Goal: Find specific page/section: Find specific page/section

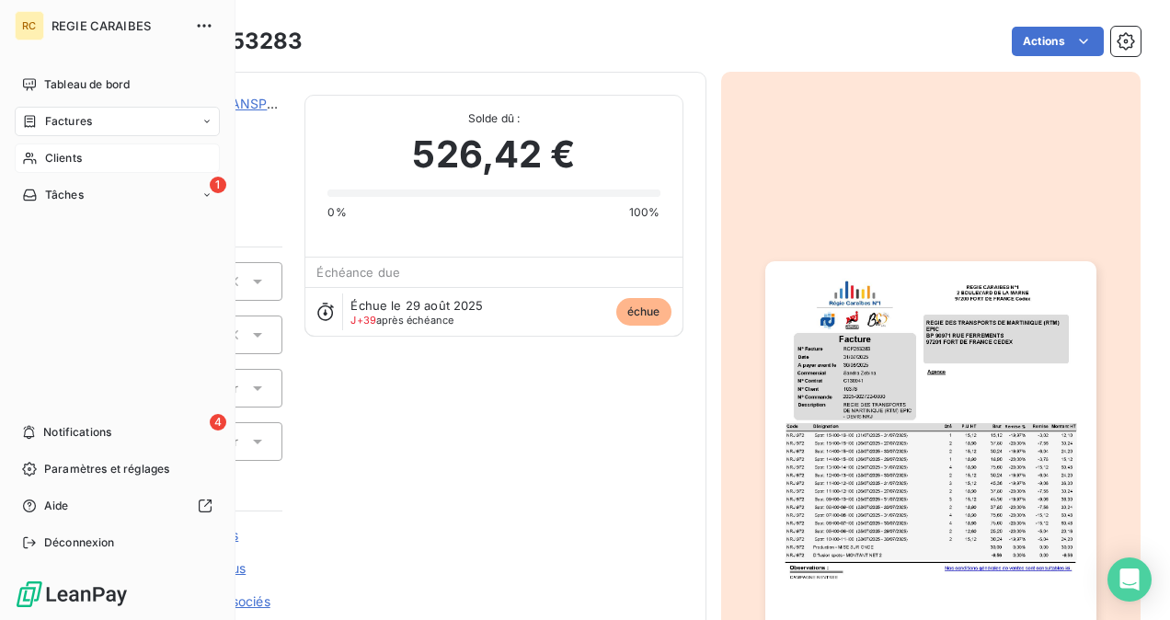
click at [63, 151] on span "Clients" at bounding box center [63, 158] width 37 height 17
click at [64, 162] on span "Clients" at bounding box center [63, 158] width 37 height 17
click at [65, 158] on span "Clients" at bounding box center [63, 158] width 37 height 17
click at [75, 123] on span "Factures" at bounding box center [68, 121] width 47 height 17
click at [78, 85] on span "Tableau de bord" at bounding box center [87, 84] width 86 height 17
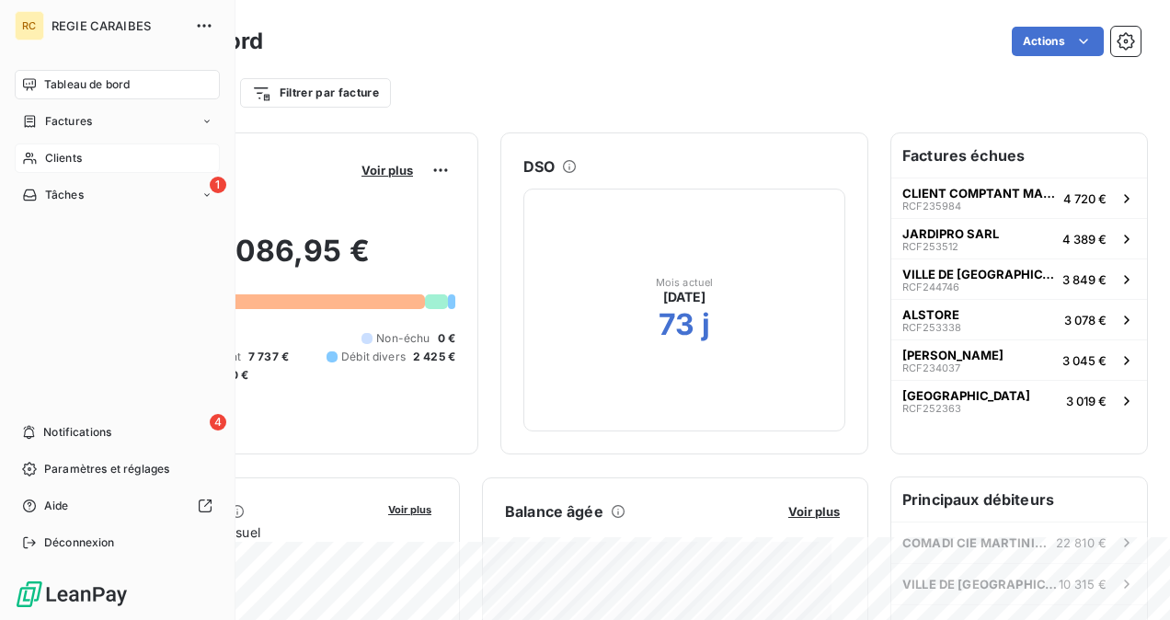
click at [52, 155] on span "Clients" at bounding box center [63, 158] width 37 height 17
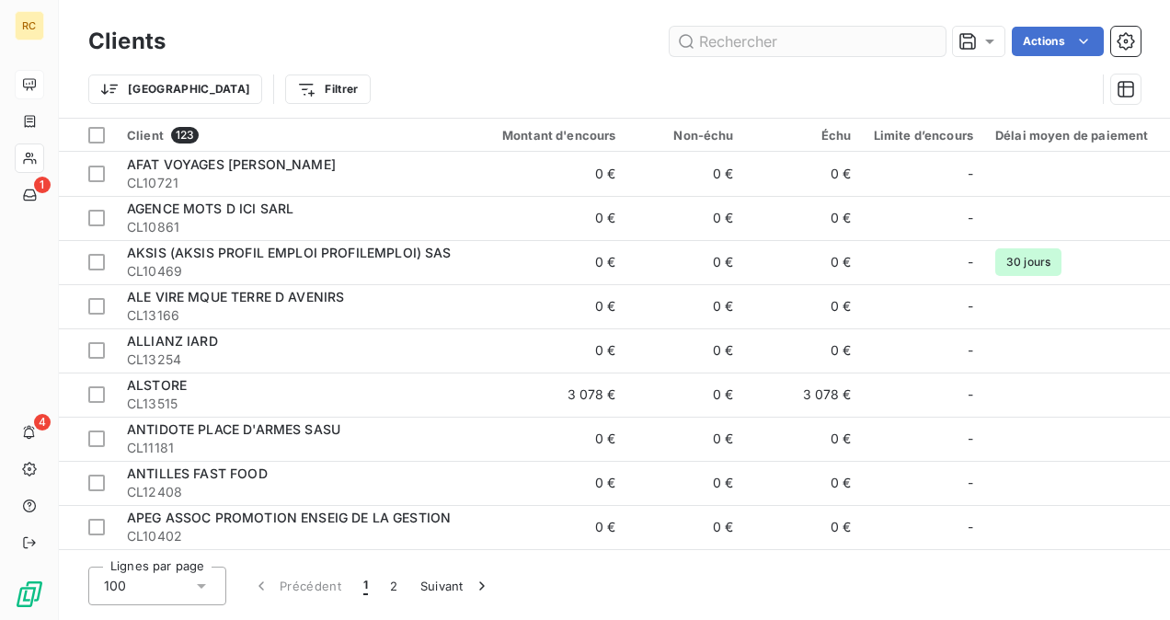
click at [721, 45] on input "text" at bounding box center [808, 41] width 276 height 29
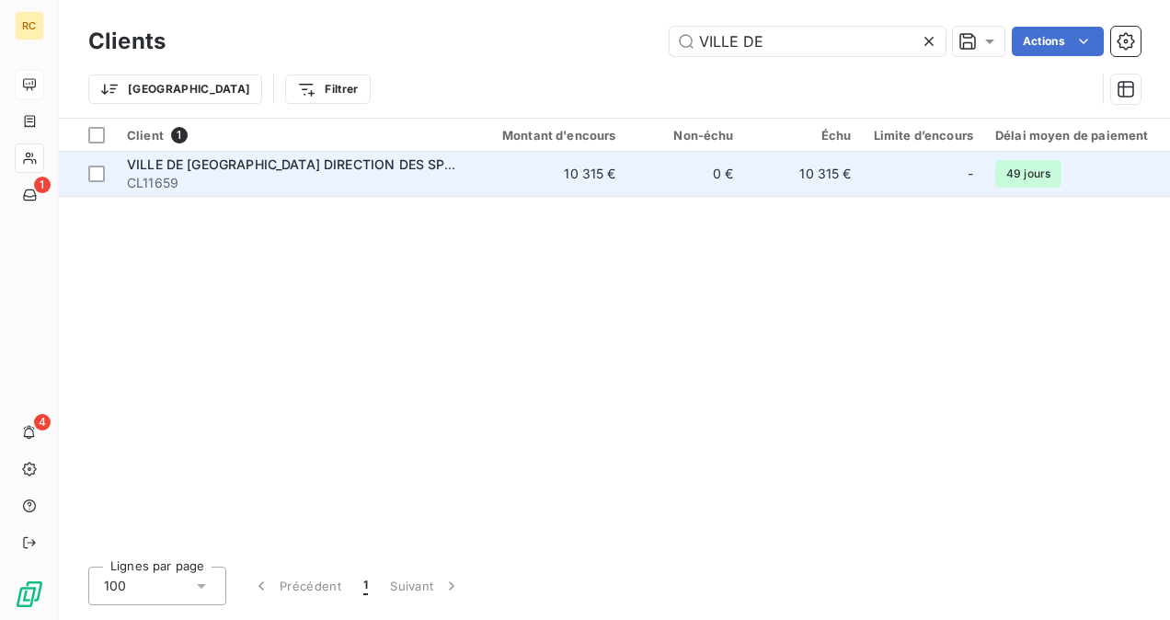
type input "VILLE DE"
click at [302, 162] on span "VILLE DE [GEOGRAPHIC_DATA] DIRECTION DES SPORTS" at bounding box center [303, 164] width 353 height 16
click at [269, 163] on span "VILLE DE [GEOGRAPHIC_DATA] DIRECTION DES SPORTS" at bounding box center [303, 164] width 353 height 16
click at [269, 164] on span "VILLE DE [GEOGRAPHIC_DATA] DIRECTION DES SPORTS" at bounding box center [303, 164] width 353 height 16
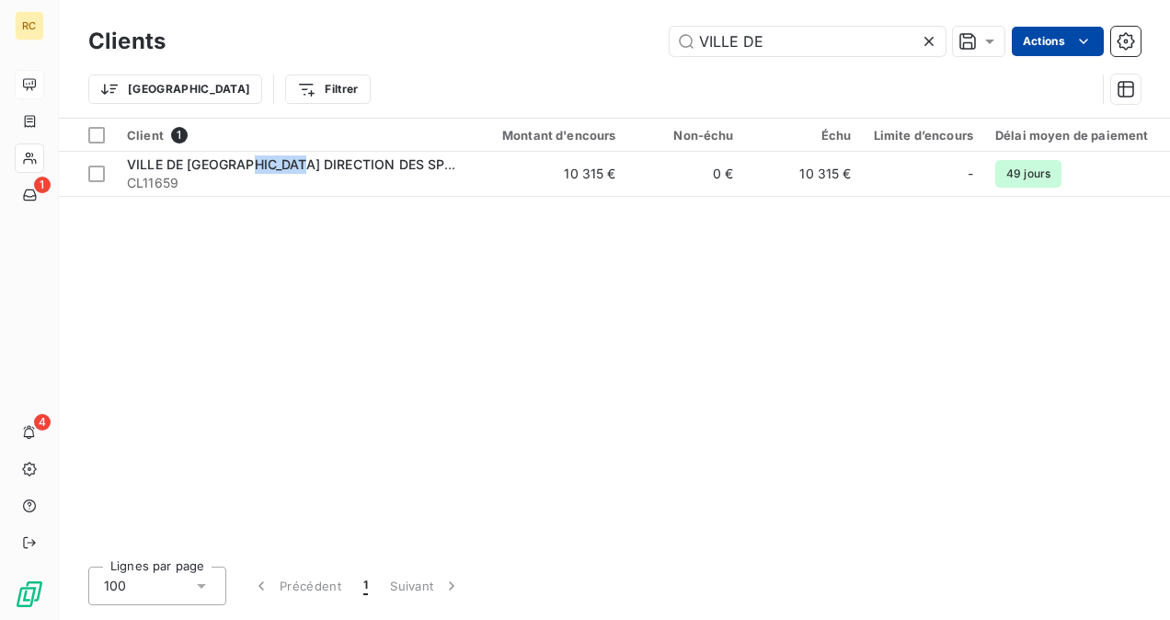
click at [1032, 48] on html "RC 1 4 Clients VILLE DE Actions Trier Filtrer Client 1 Montant d'encours Non-éc…" at bounding box center [585, 310] width 1170 height 620
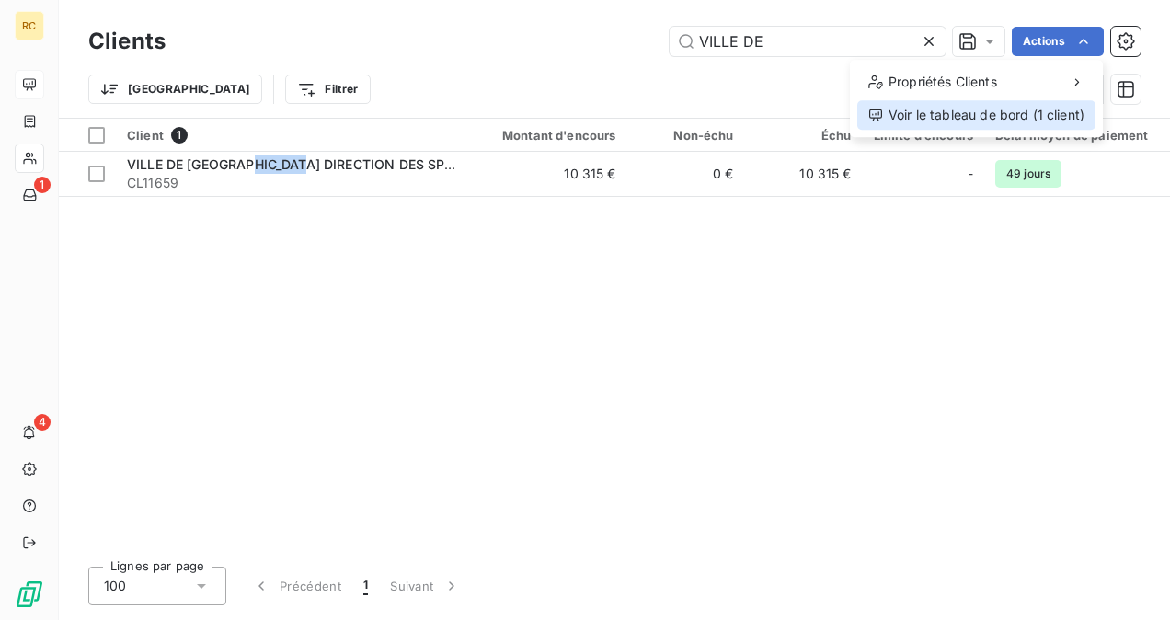
click at [979, 112] on div "Voir le tableau de bord (1 client)" at bounding box center [977, 114] width 238 height 29
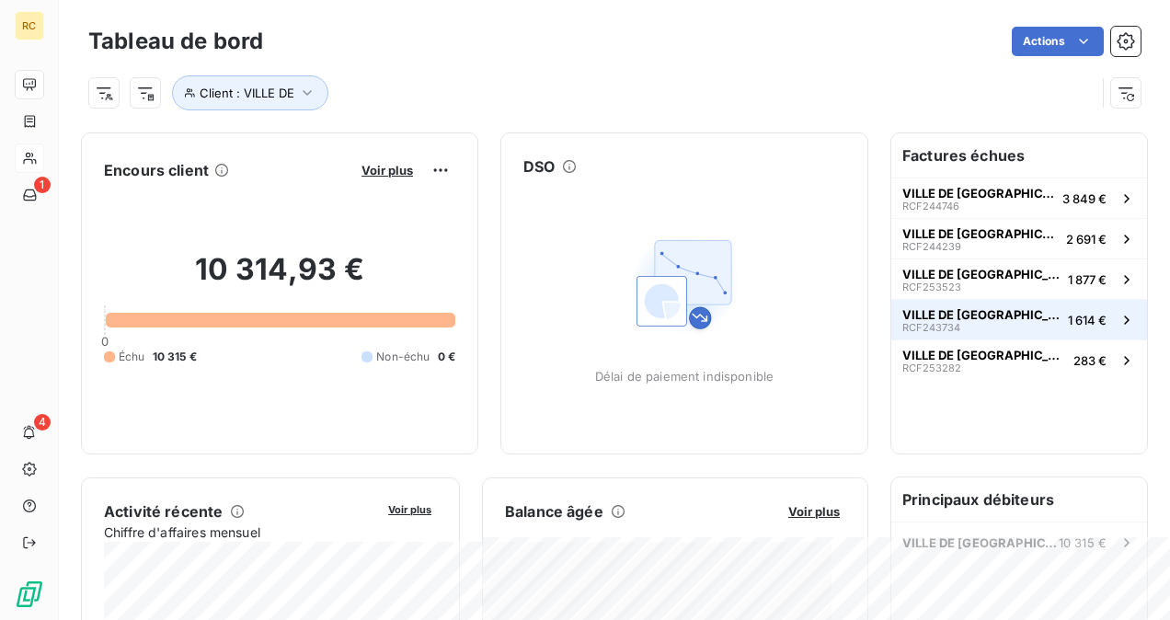
click at [937, 307] on span "VILLE DE [GEOGRAPHIC_DATA] DIRECTION DES SPORTS" at bounding box center [982, 314] width 158 height 15
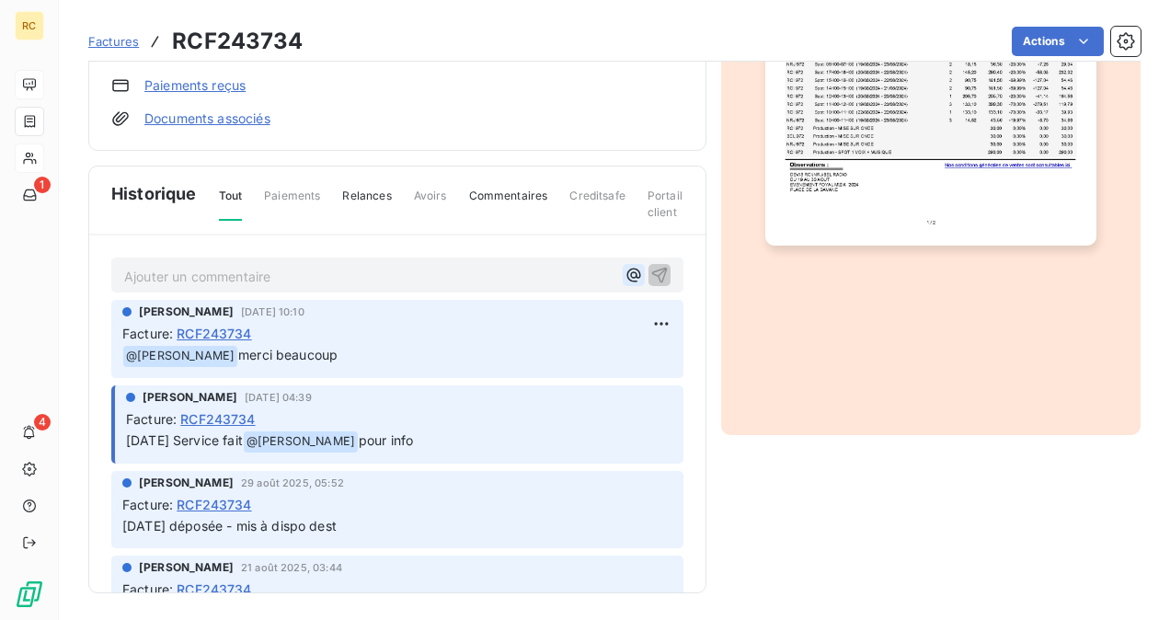
click at [625, 271] on icon "button" at bounding box center [634, 275] width 18 height 18
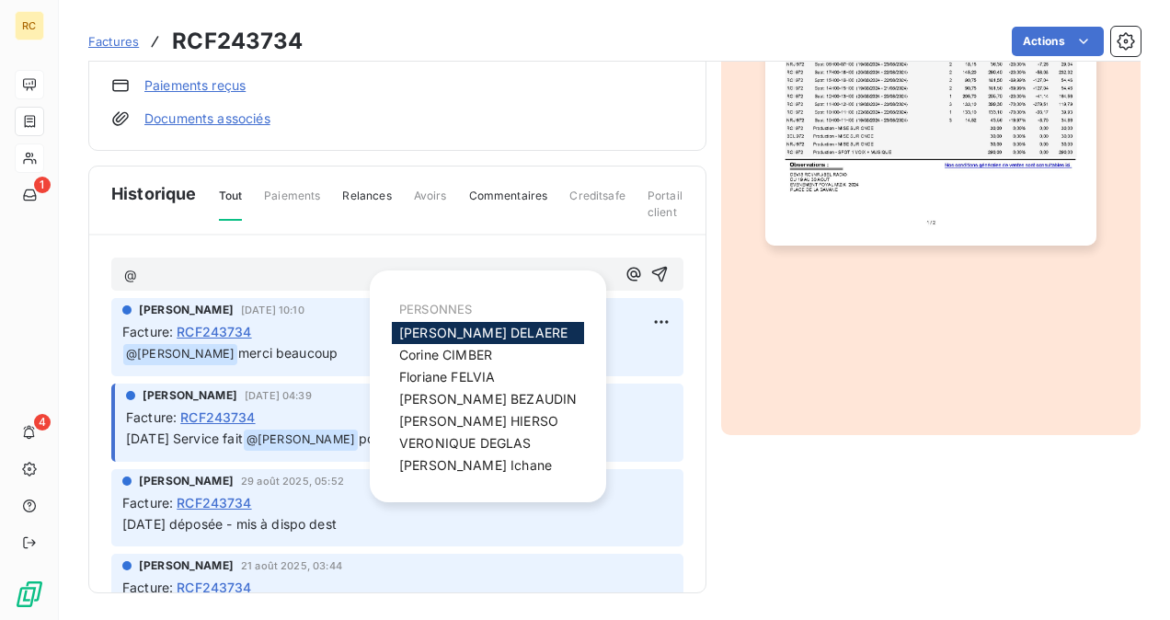
click at [431, 333] on span "[PERSON_NAME]" at bounding box center [483, 333] width 168 height 16
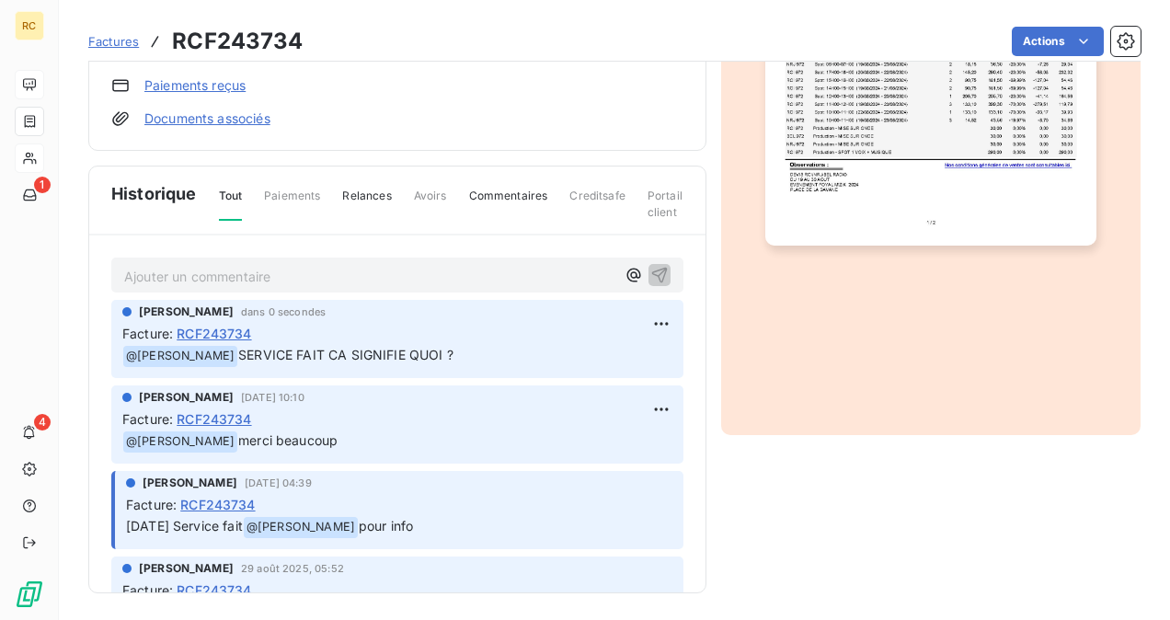
click at [225, 81] on link "Paiements reçus" at bounding box center [194, 85] width 101 height 18
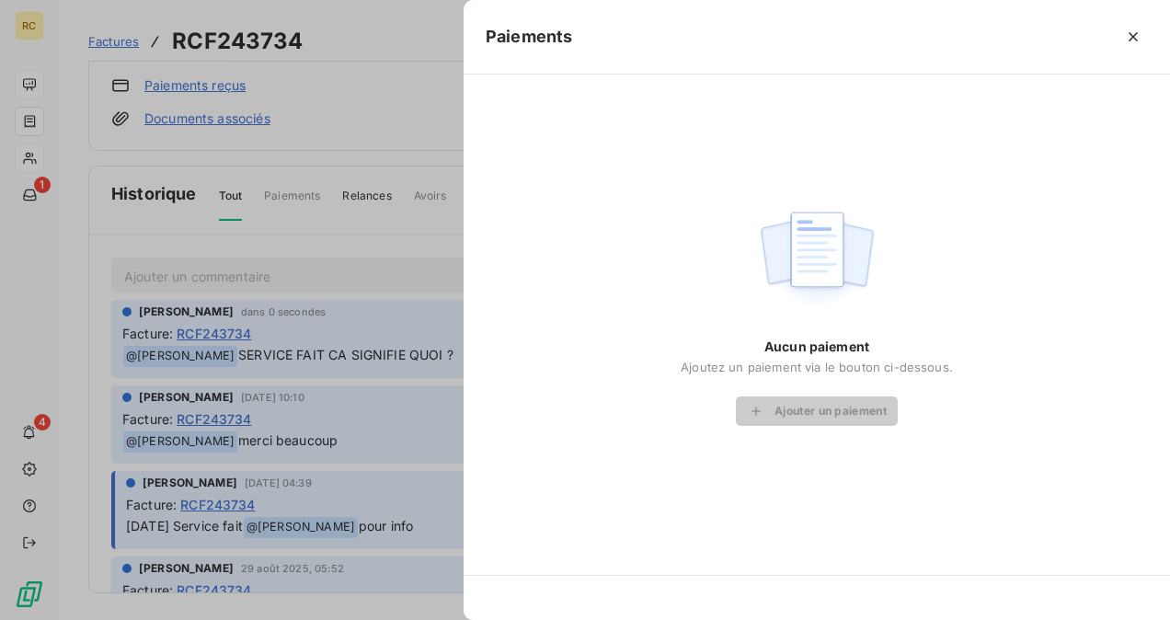
click at [322, 106] on div at bounding box center [585, 310] width 1170 height 620
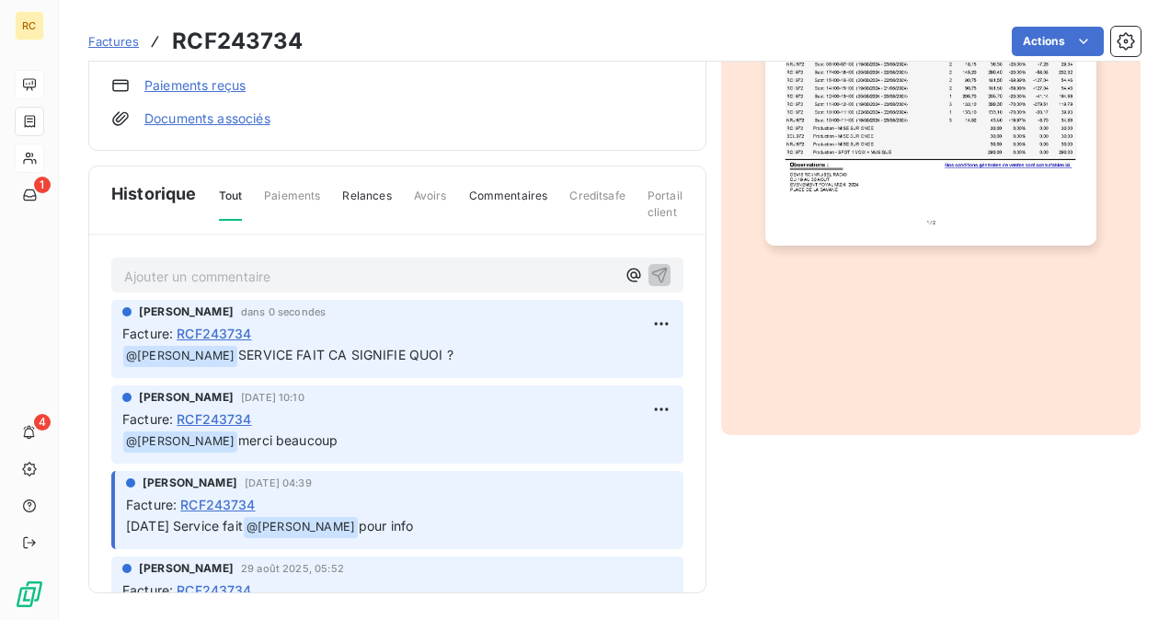
click at [238, 113] on link "Documents associés" at bounding box center [207, 118] width 126 height 18
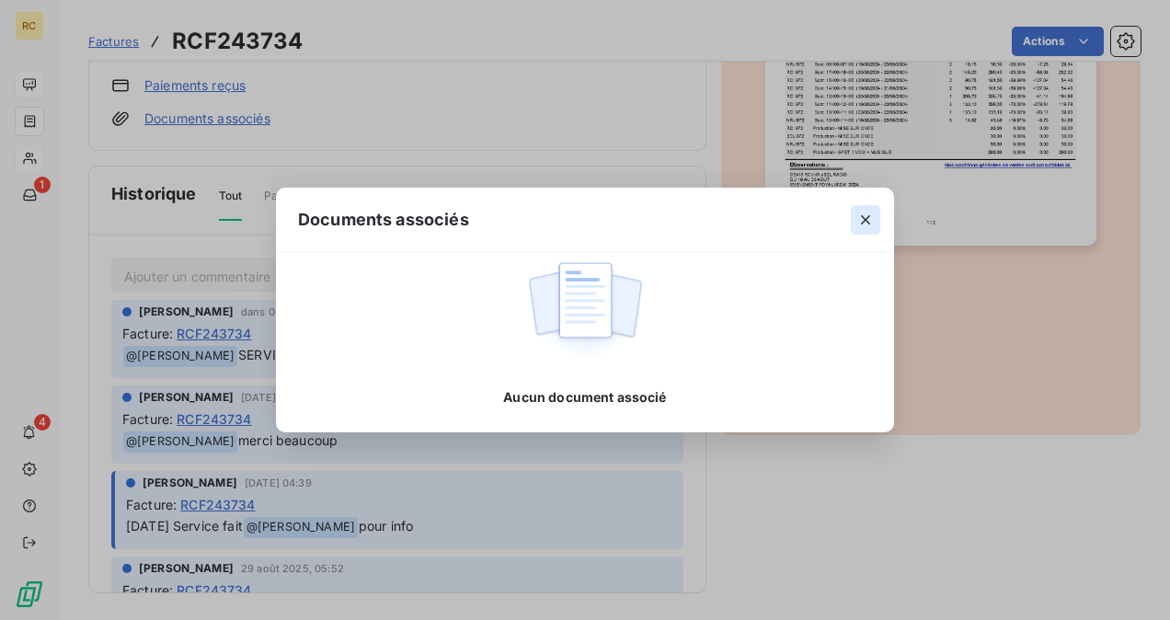
click at [864, 214] on icon "button" at bounding box center [866, 220] width 18 height 18
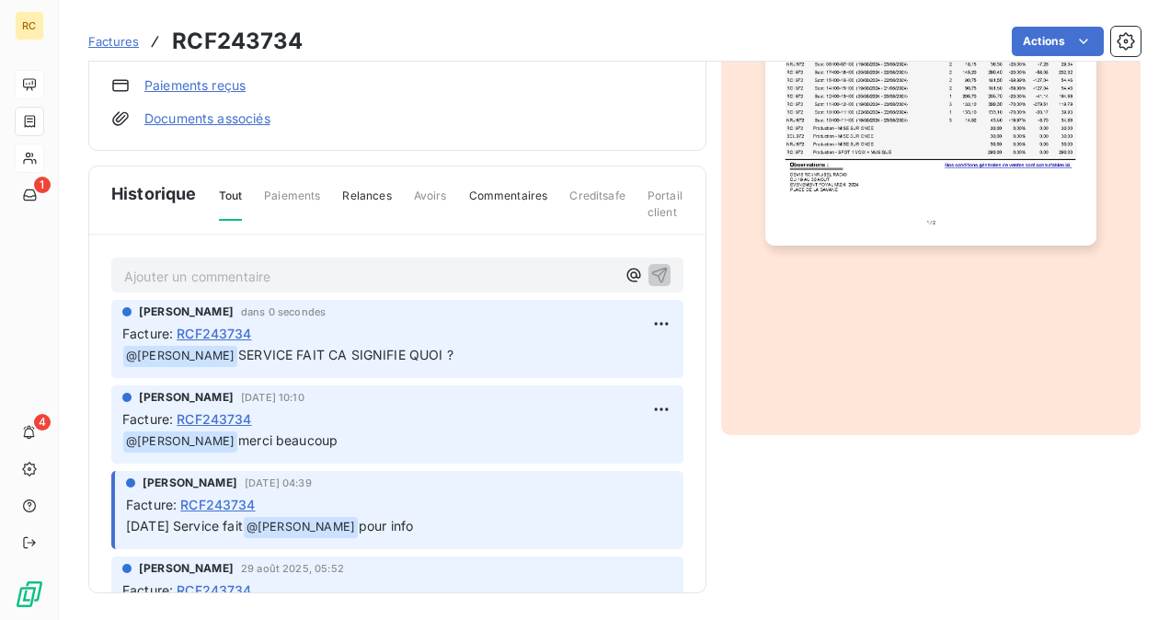
click at [296, 188] on span "Paiements" at bounding box center [292, 203] width 56 height 31
click at [294, 194] on span "Paiements" at bounding box center [292, 203] width 56 height 31
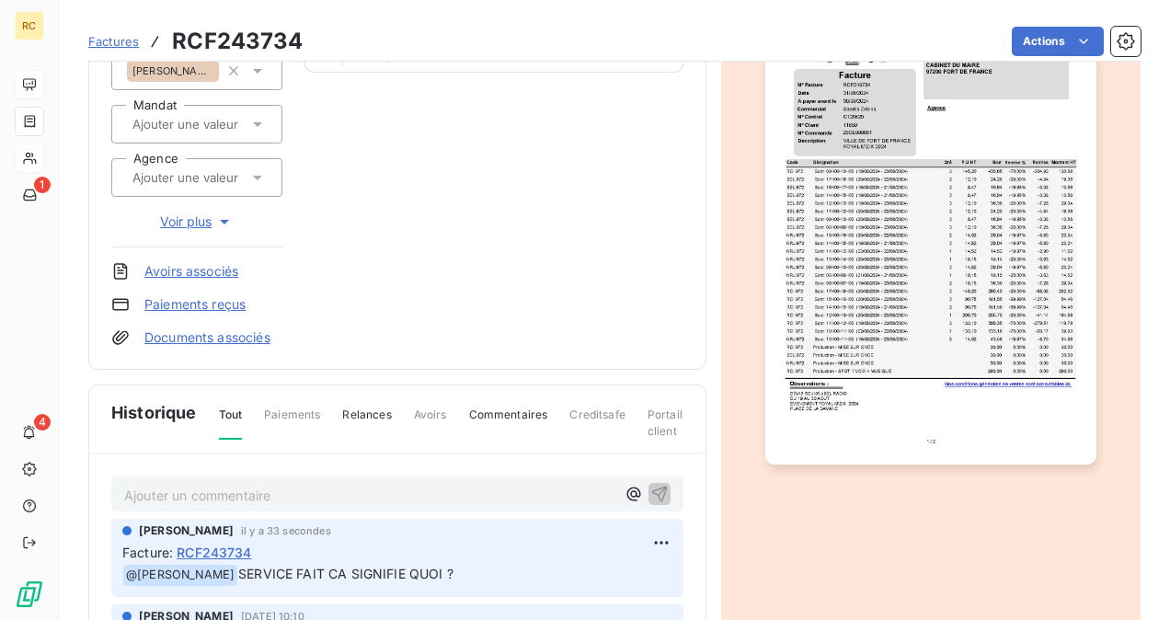
scroll to position [116, 0]
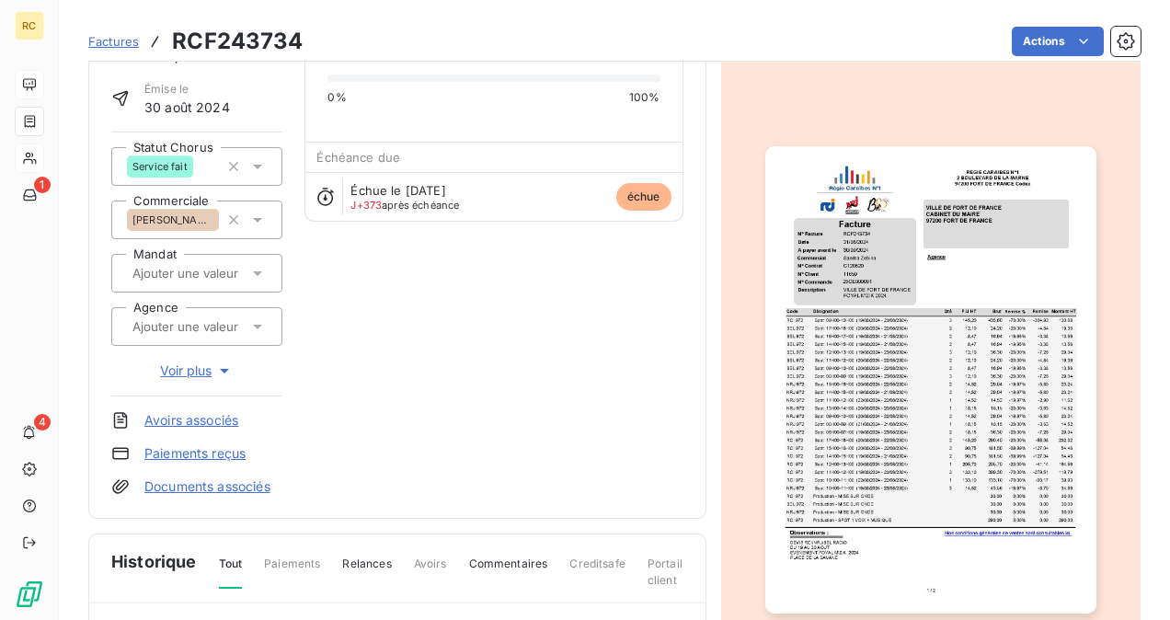
click at [254, 165] on icon at bounding box center [257, 167] width 9 height 5
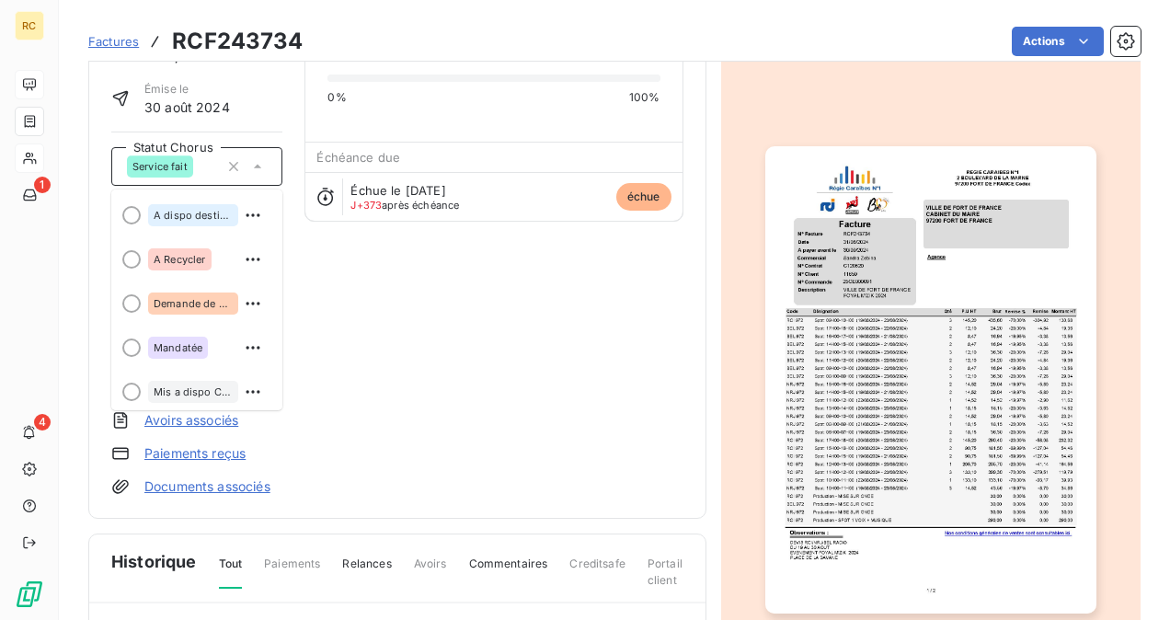
scroll to position [180, 0]
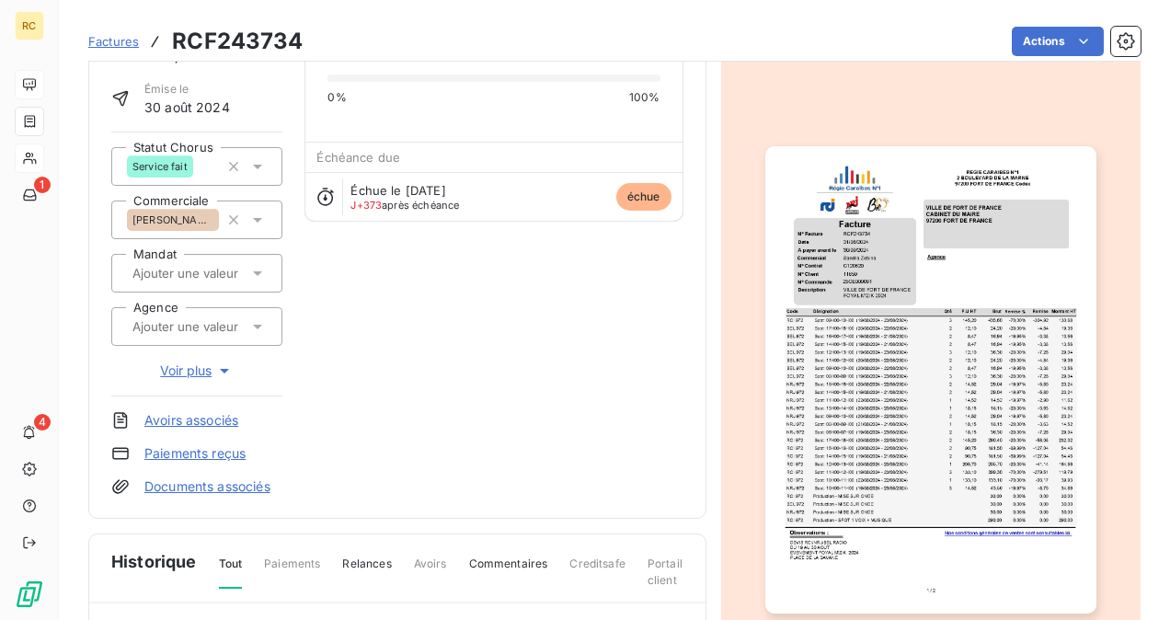
click at [438, 327] on div "VILLE DE [GEOGRAPHIC_DATA] DIRECTION DES SPORTS CL11659 Montant initial 1 614,4…" at bounding box center [397, 238] width 572 height 516
